Goal: Find specific page/section: Find specific page/section

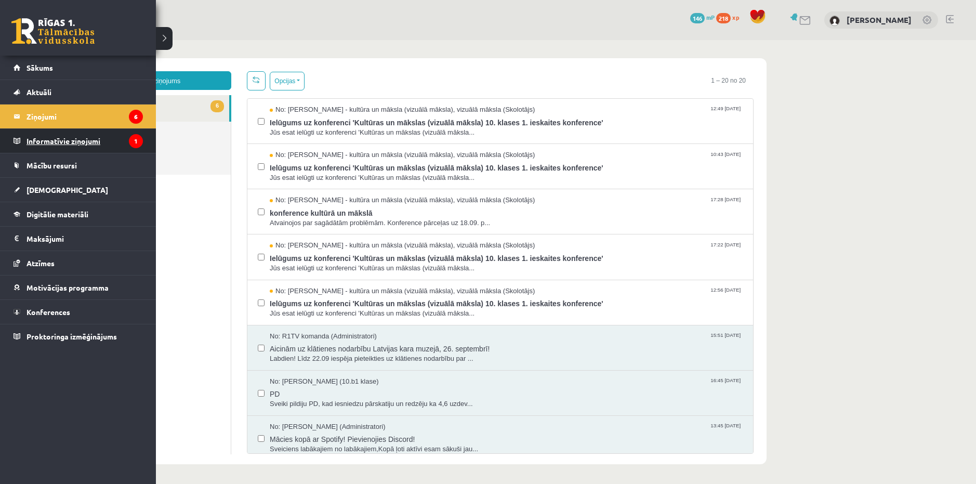
click at [52, 138] on legend "Informatīvie ziņojumi 1" at bounding box center [84, 141] width 116 height 24
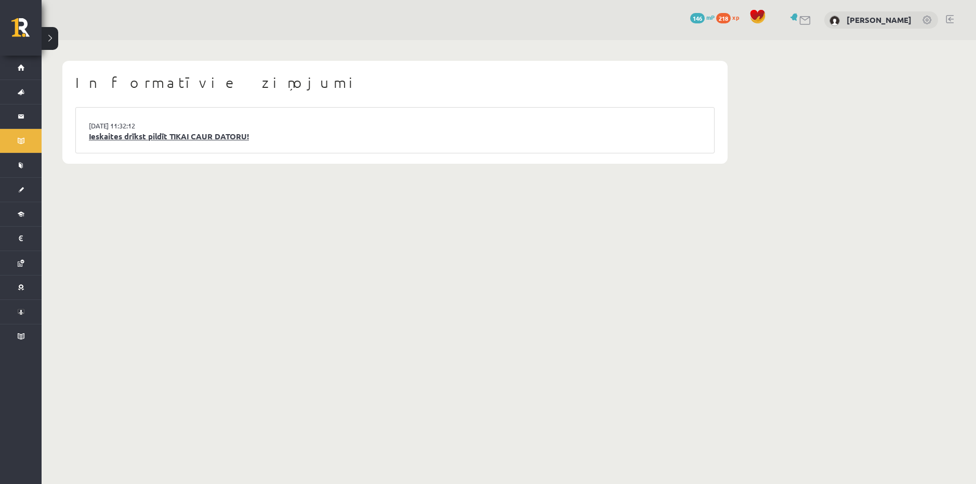
click at [175, 135] on link "Ieskaites drīkst pildīt TIKAI CAUR DATORU!" at bounding box center [395, 136] width 612 height 12
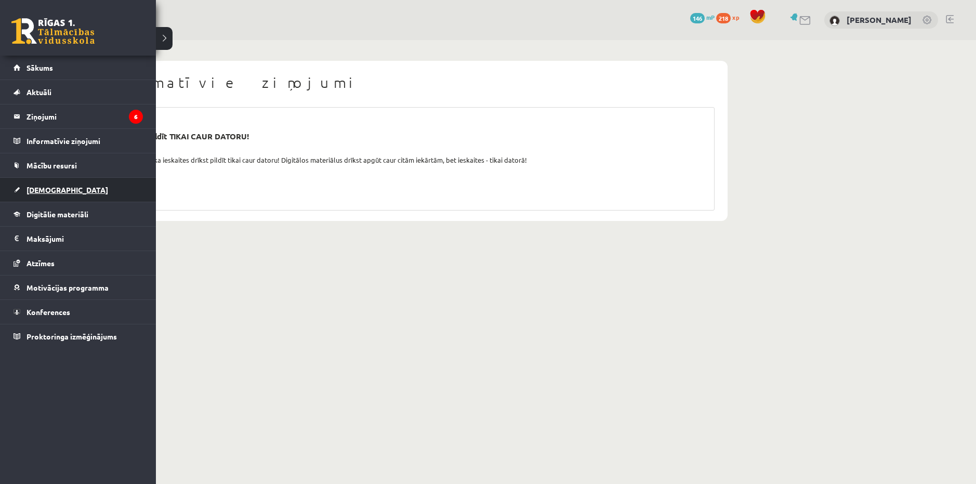
click at [45, 194] on link "[DEMOGRAPHIC_DATA]" at bounding box center [78, 190] width 129 height 24
